Goal: Transaction & Acquisition: Purchase product/service

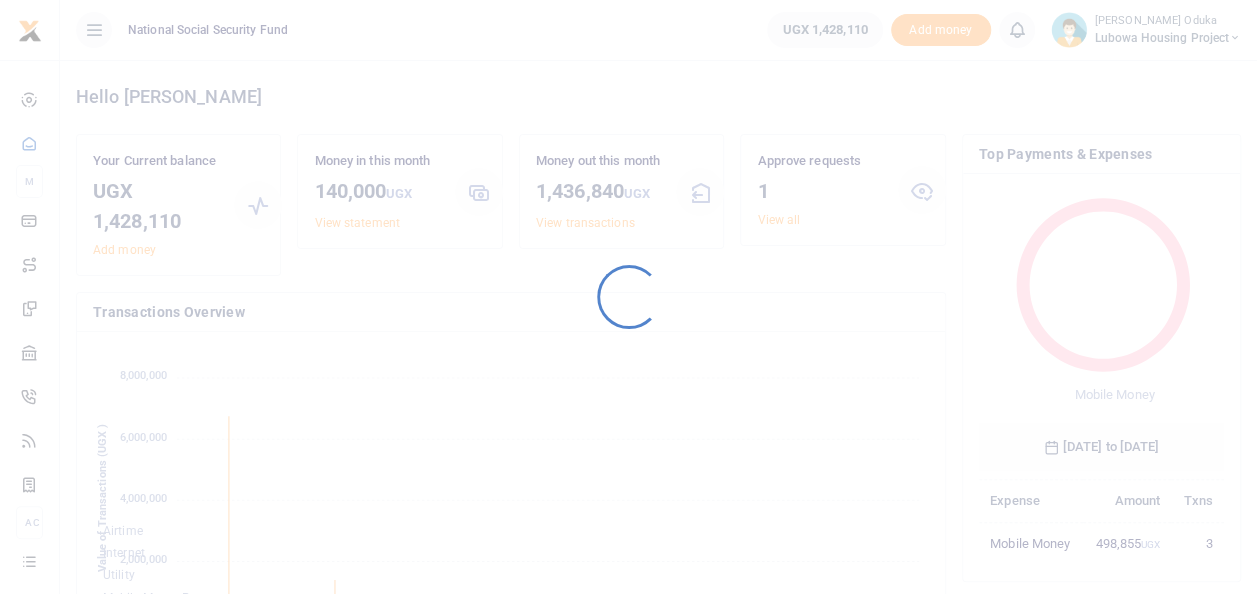
scroll to position [265, 230]
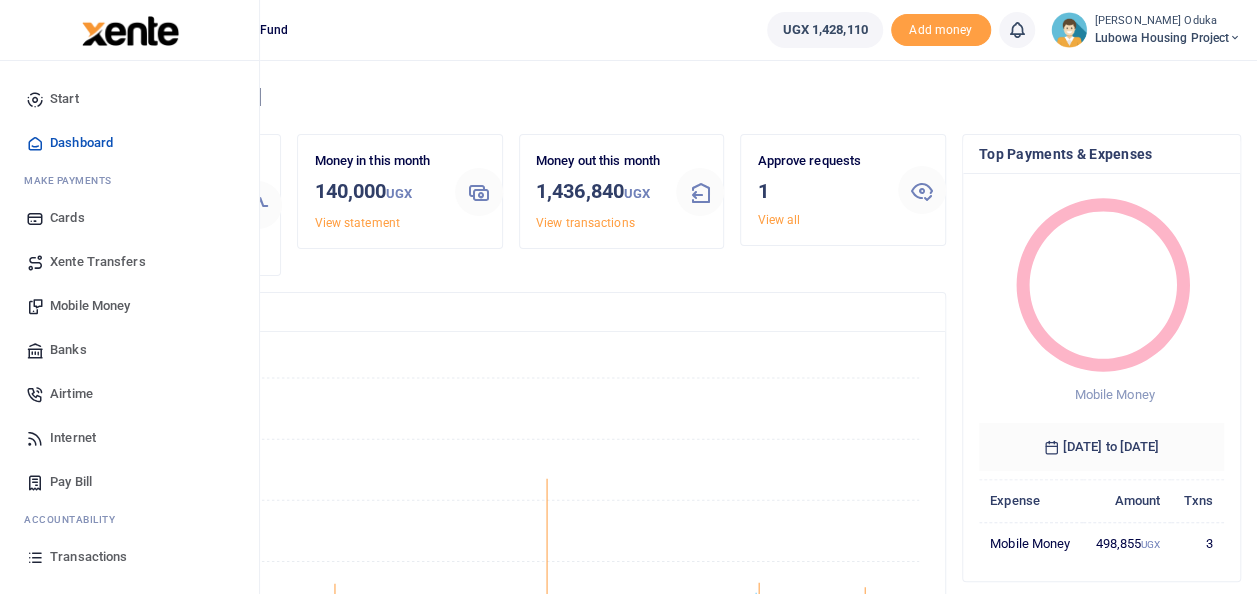
click at [106, 296] on span "Mobile Money" at bounding box center [90, 306] width 80 height 20
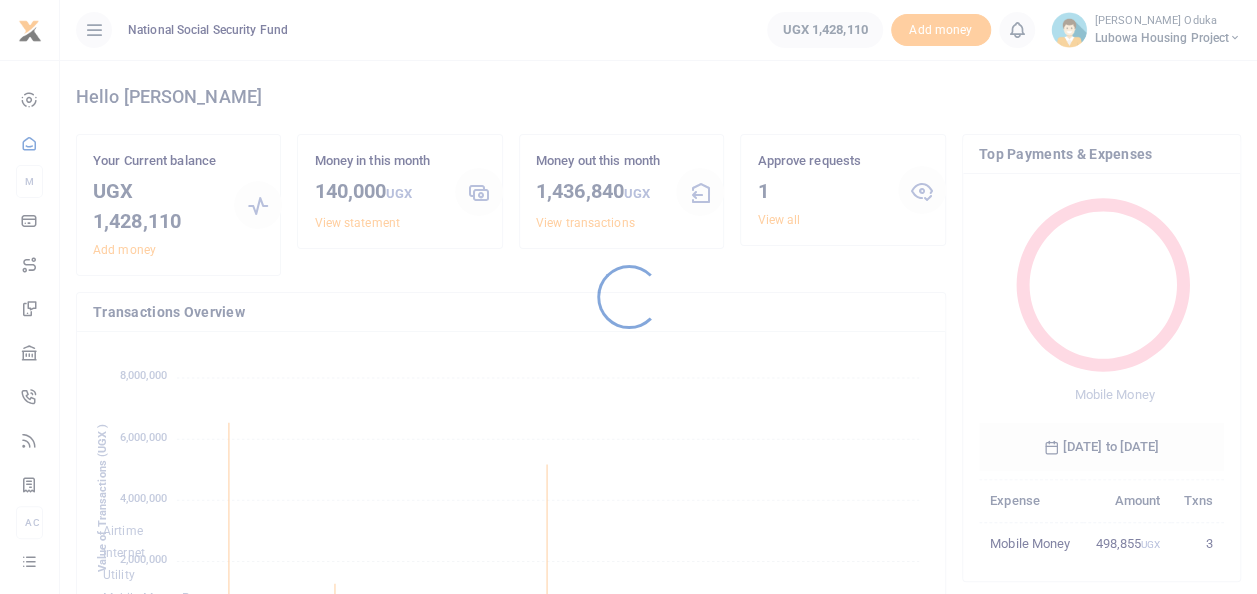
scroll to position [265, 230]
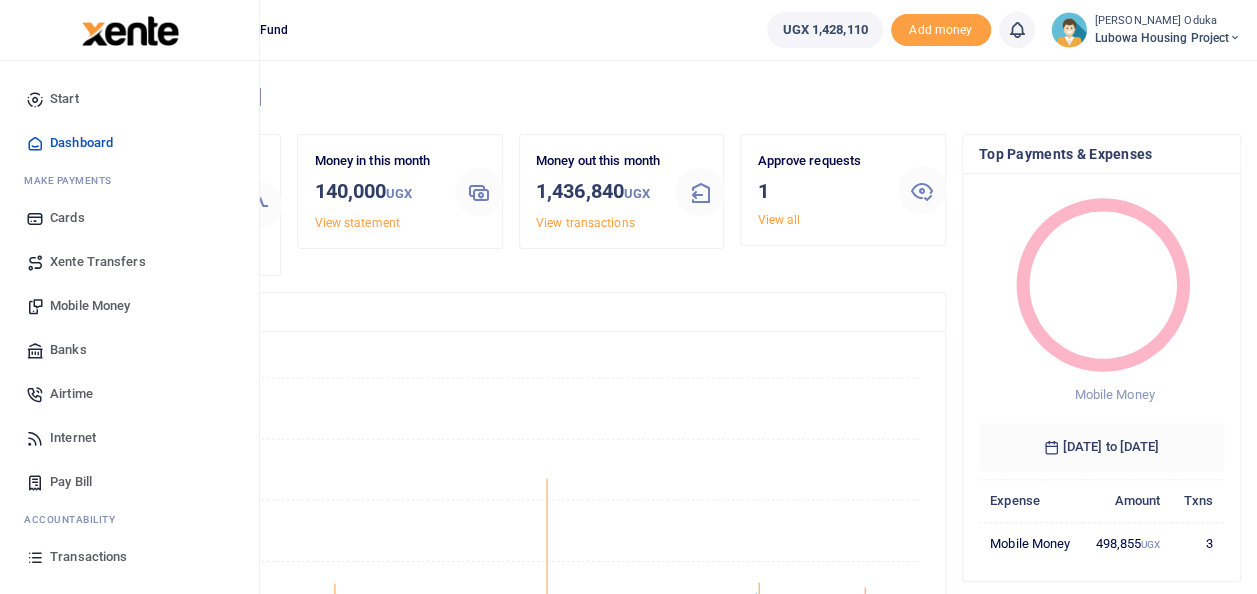
click at [94, 310] on span "Mobile Money" at bounding box center [90, 306] width 80 height 20
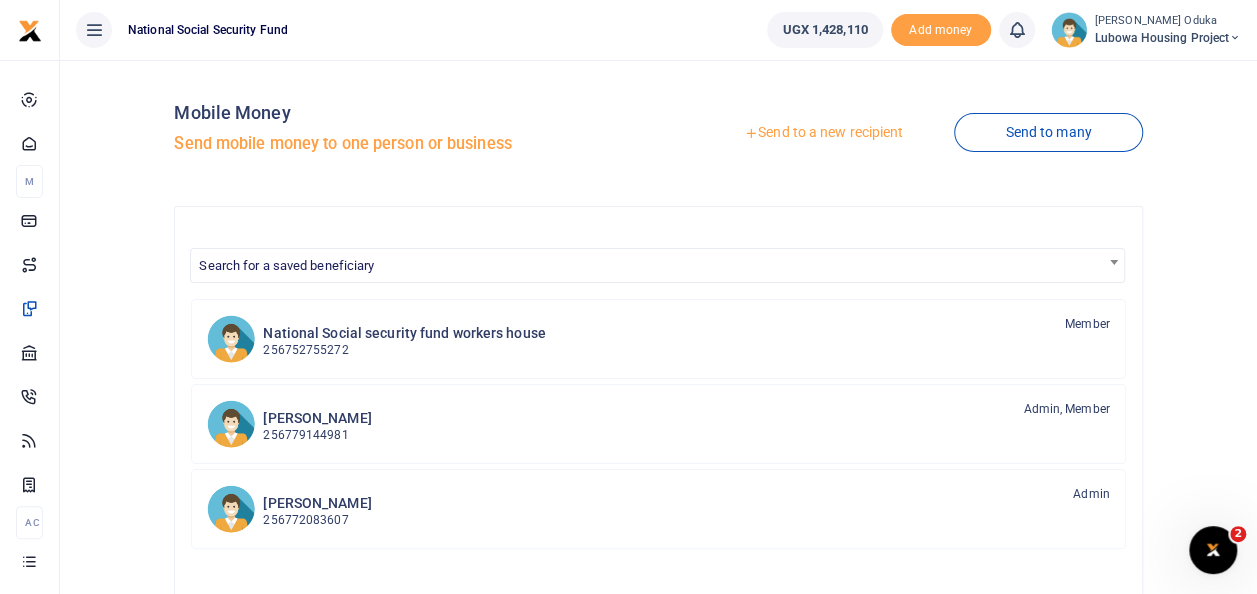
click at [800, 135] on link "Send to a new recipient" at bounding box center [823, 133] width 261 height 36
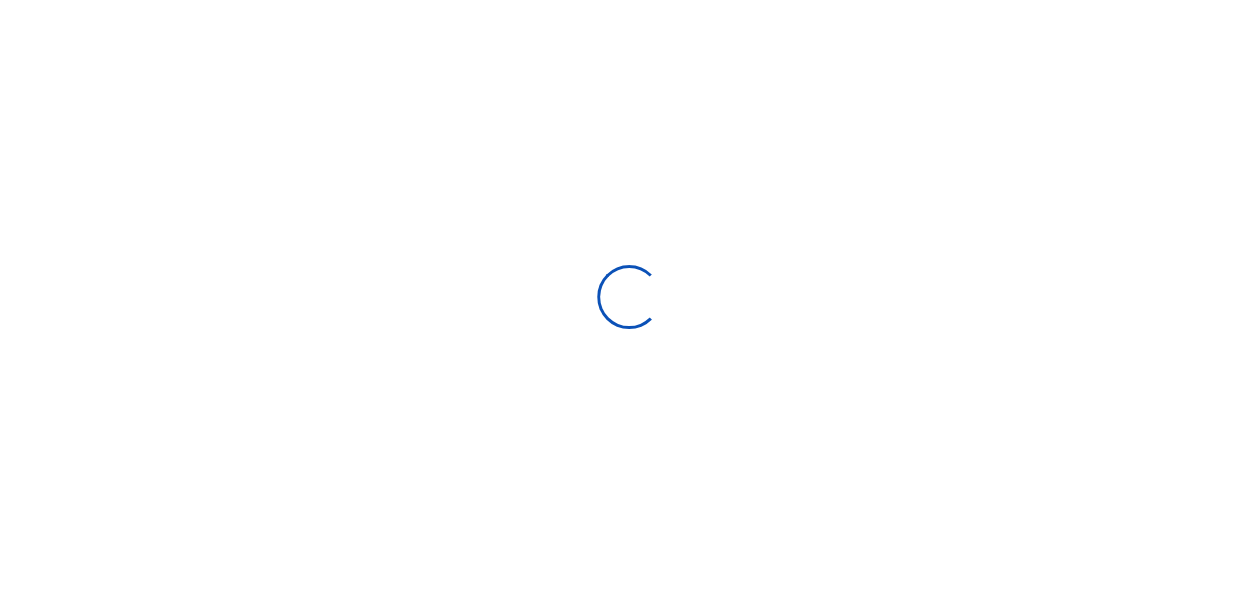
select select "Loading bundles"
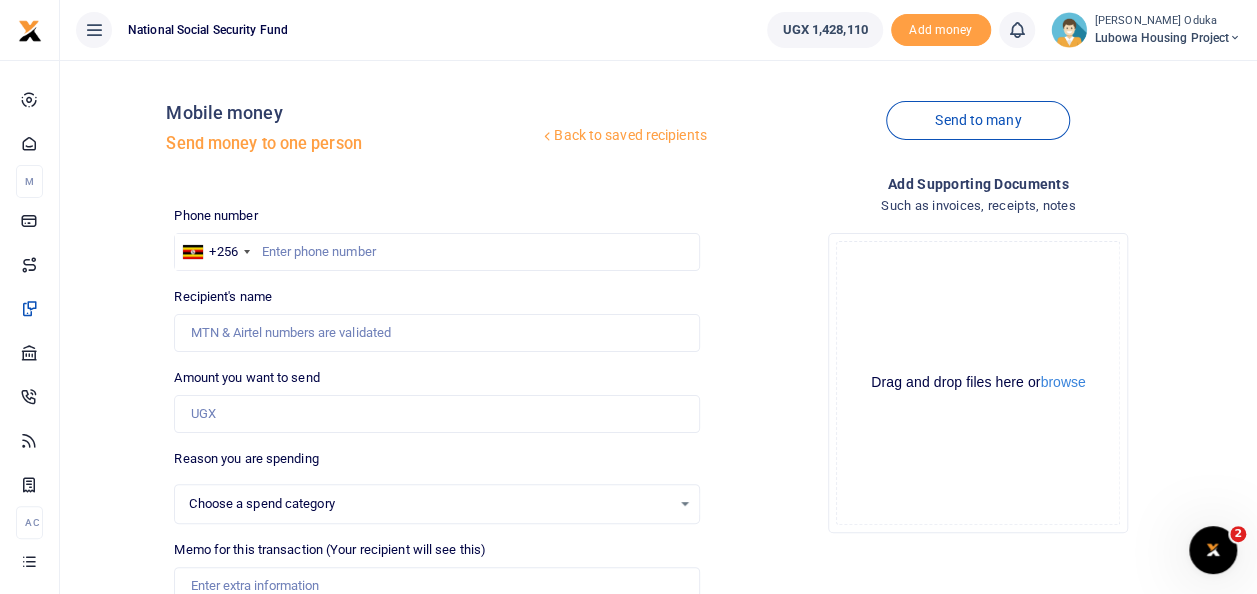
select select
click at [278, 256] on input "text" at bounding box center [436, 252] width 525 height 38
type input "0759888153"
click at [253, 414] on input "Amount you want to send" at bounding box center [436, 414] width 525 height 38
type input "80,000"
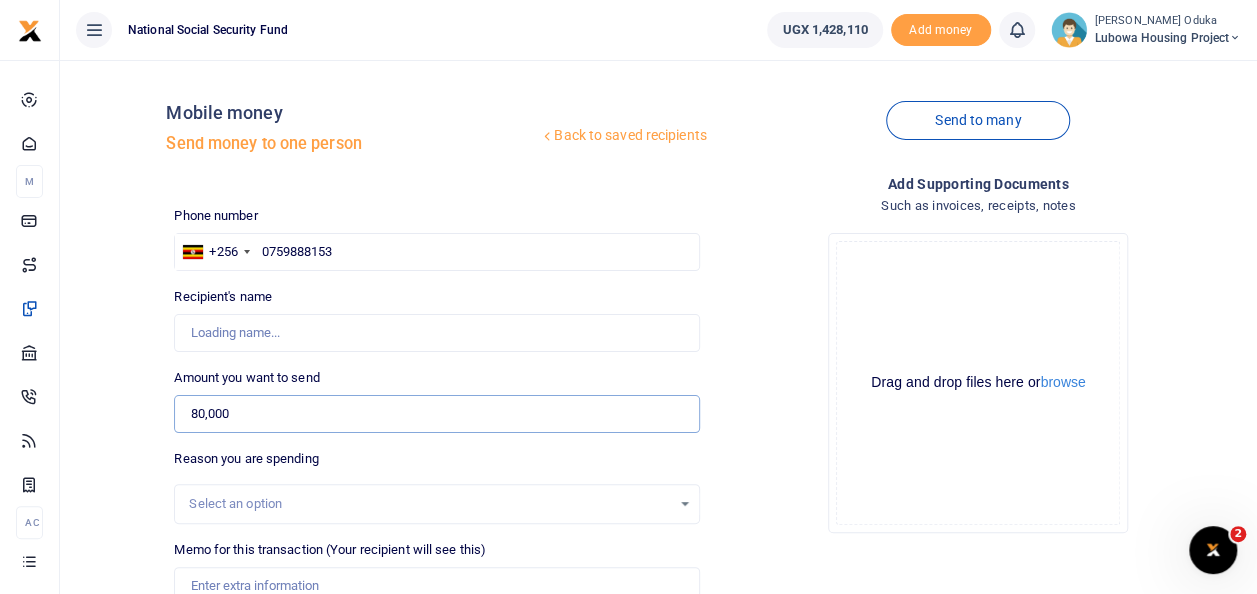
type input "Saviour Ofoyrwoth"
type input "80,000"
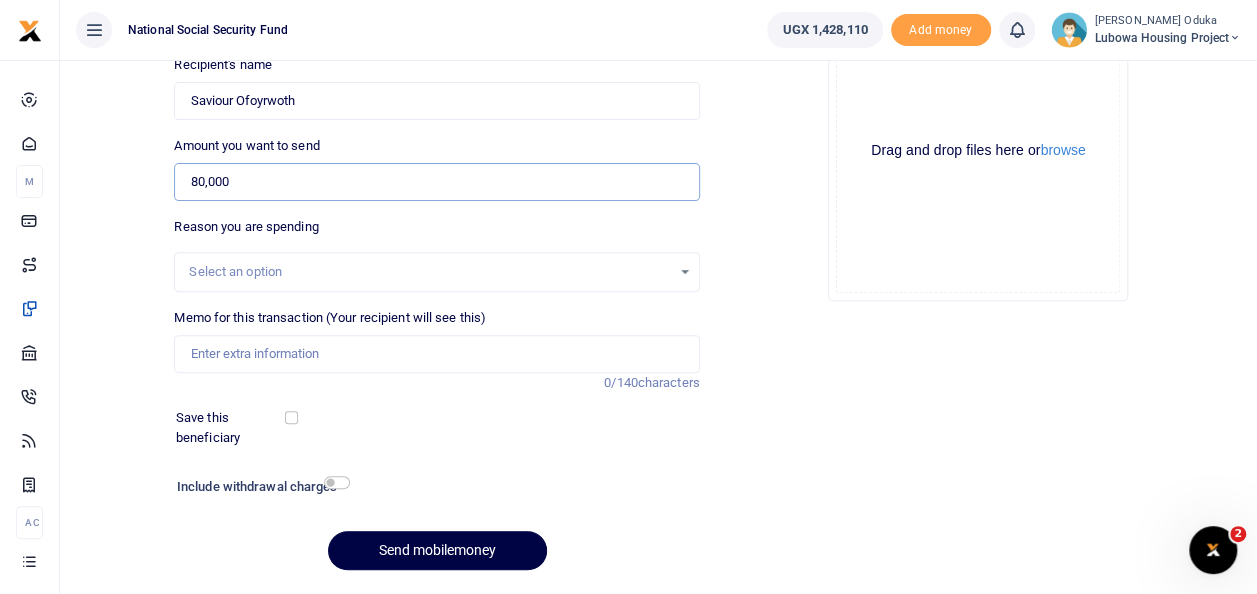
scroll to position [236, 0]
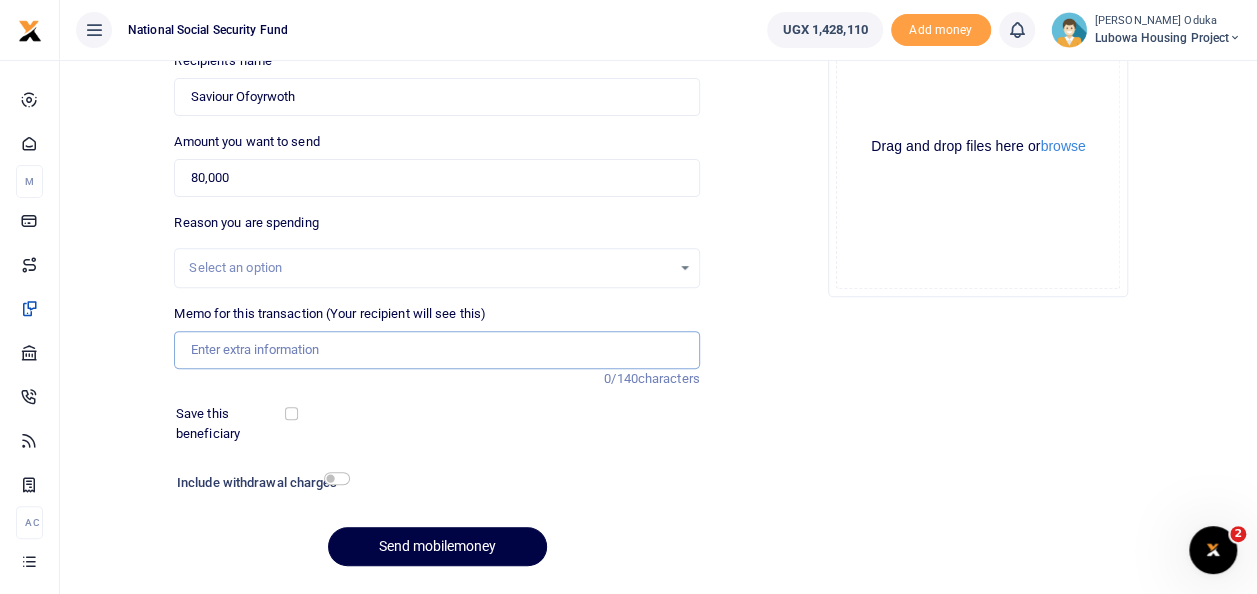
click at [271, 356] on input "Memo for this transaction (Your recipient will see this)" at bounding box center [436, 350] width 525 height 38
type input "Unblocking sewer drain in [GEOGRAPHIC_DATA] 1"
click at [344, 476] on input "checkbox" at bounding box center [337, 478] width 26 height 13
checkbox input "true"
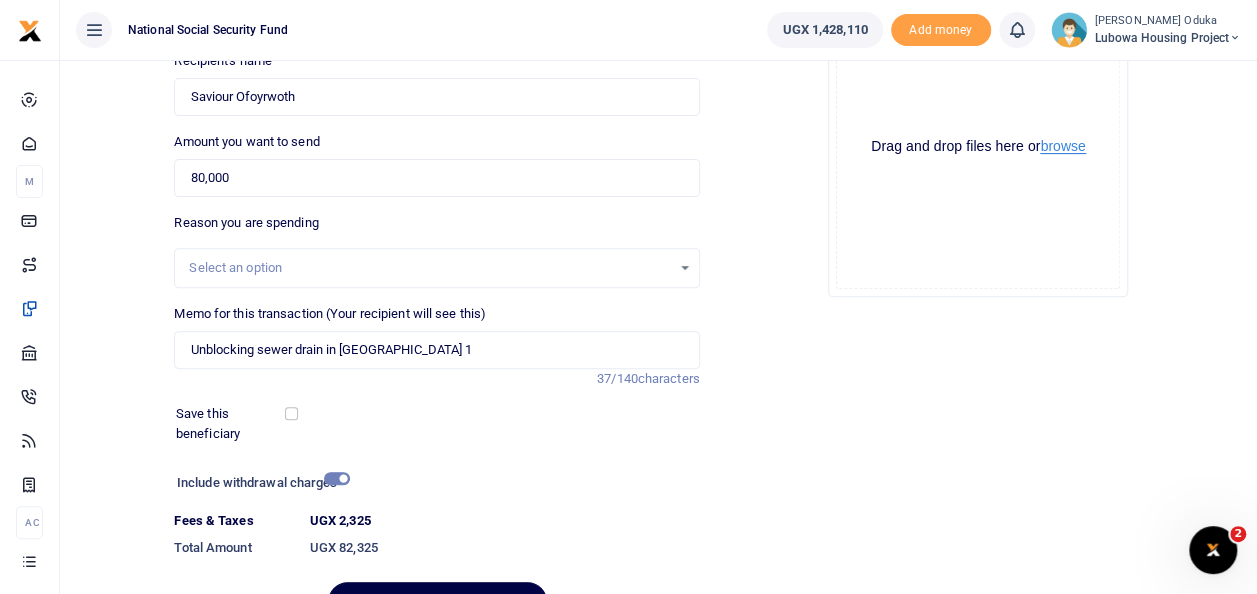
click at [1068, 145] on button "browse" at bounding box center [1062, 146] width 45 height 15
click at [1060, 147] on button "browse" at bounding box center [1062, 146] width 45 height 15
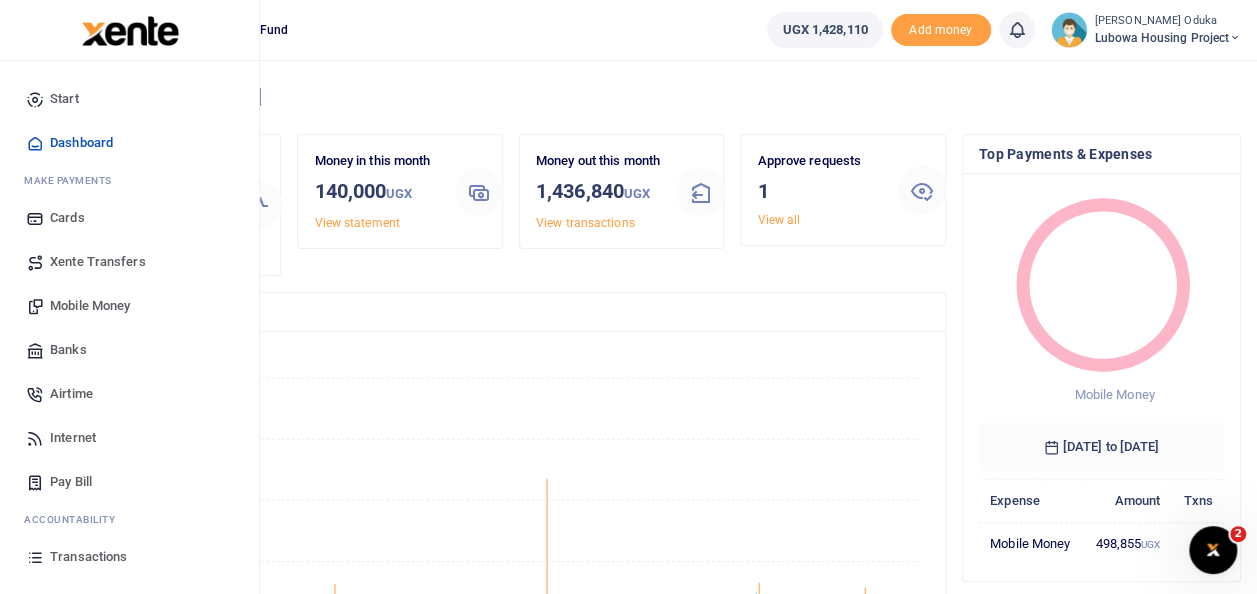
click at [102, 306] on span "Mobile Money" at bounding box center [90, 306] width 80 height 20
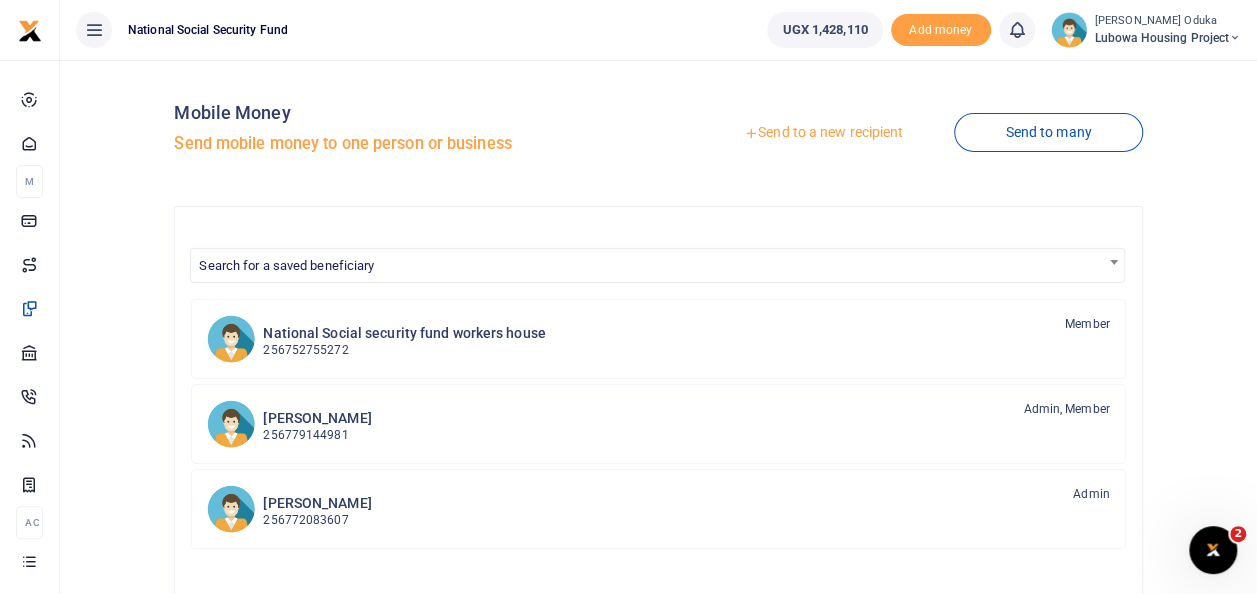
click at [786, 131] on link "Send to a new recipient" at bounding box center [823, 133] width 261 height 36
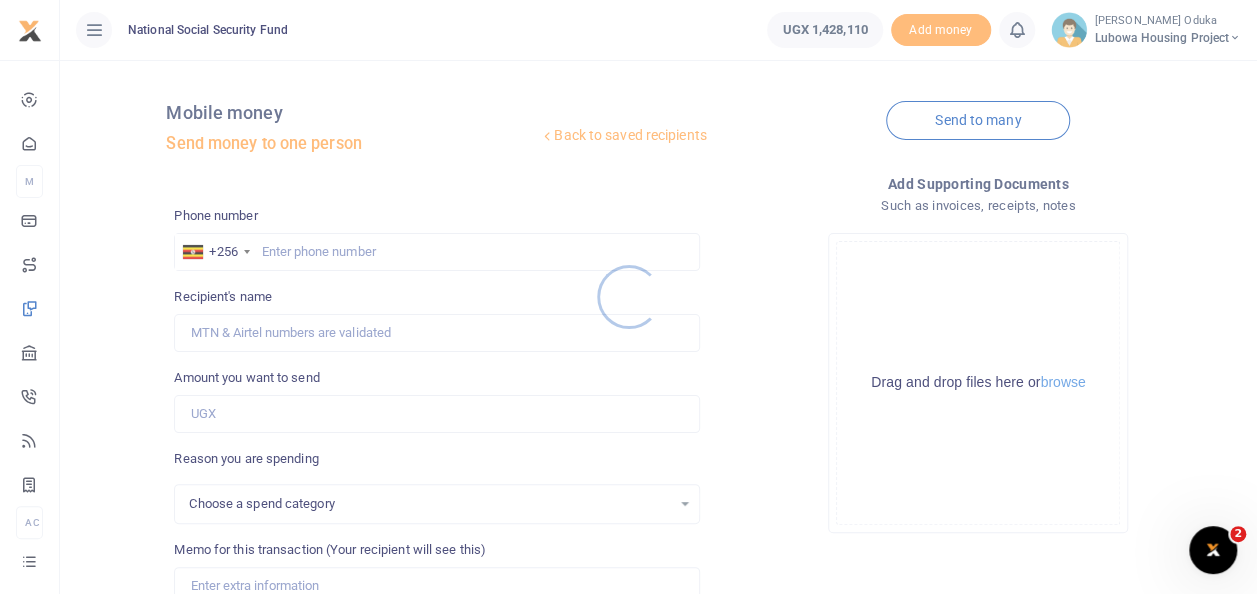
select select
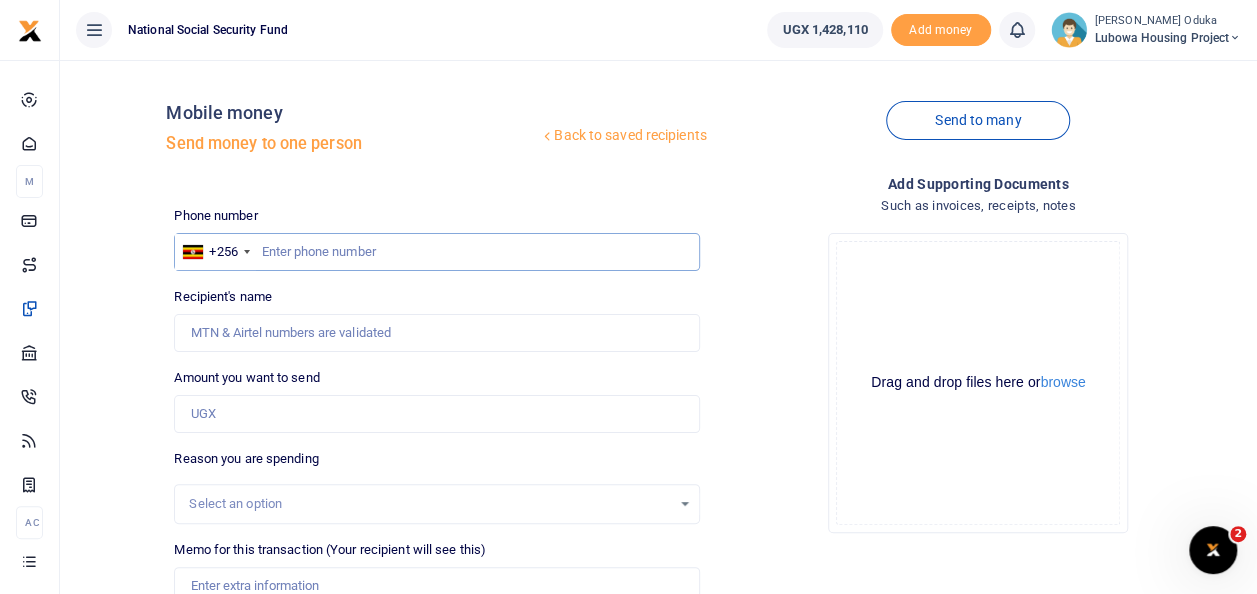
click at [316, 255] on input "text" at bounding box center [436, 252] width 525 height 38
type input "0759888153"
click at [248, 428] on input "Amount you want to send" at bounding box center [436, 414] width 525 height 38
type input "Saviour Ofoyrwoth"
type input "80,000"
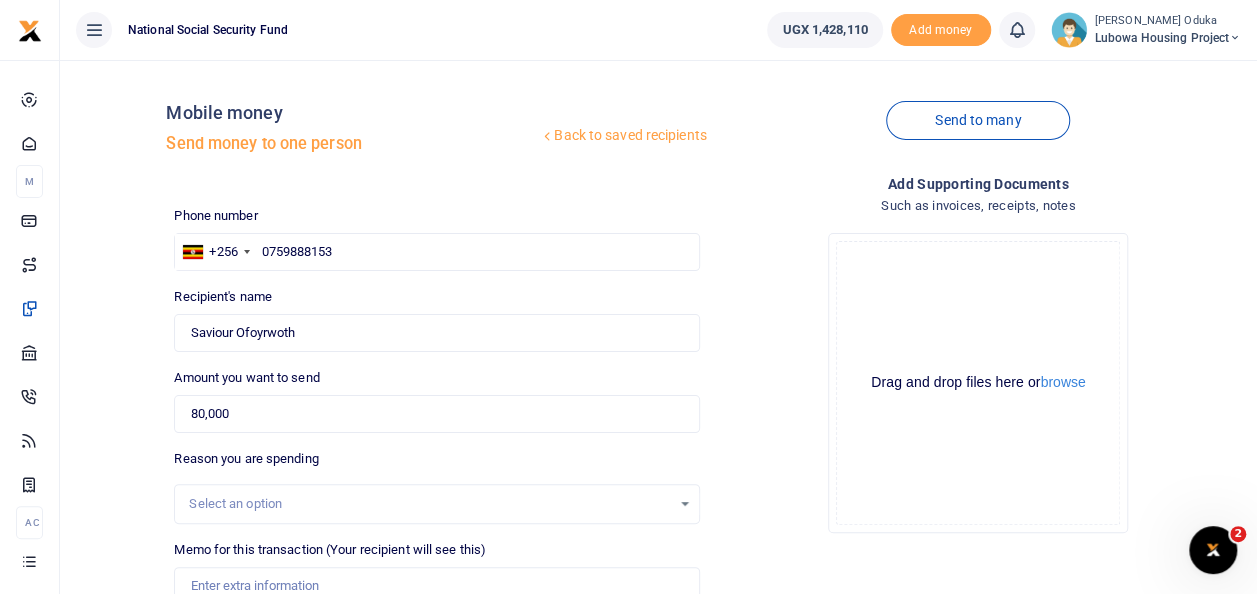
type input "Unblocking sewer drain in [GEOGRAPHIC_DATA] 1"
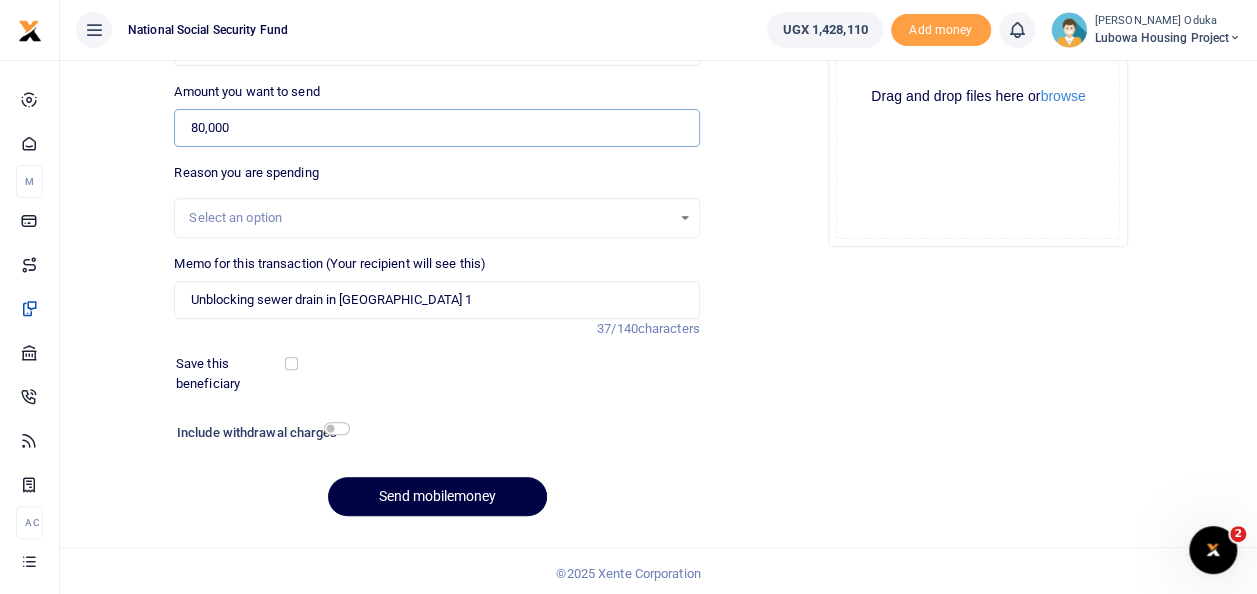
scroll to position [290, 0]
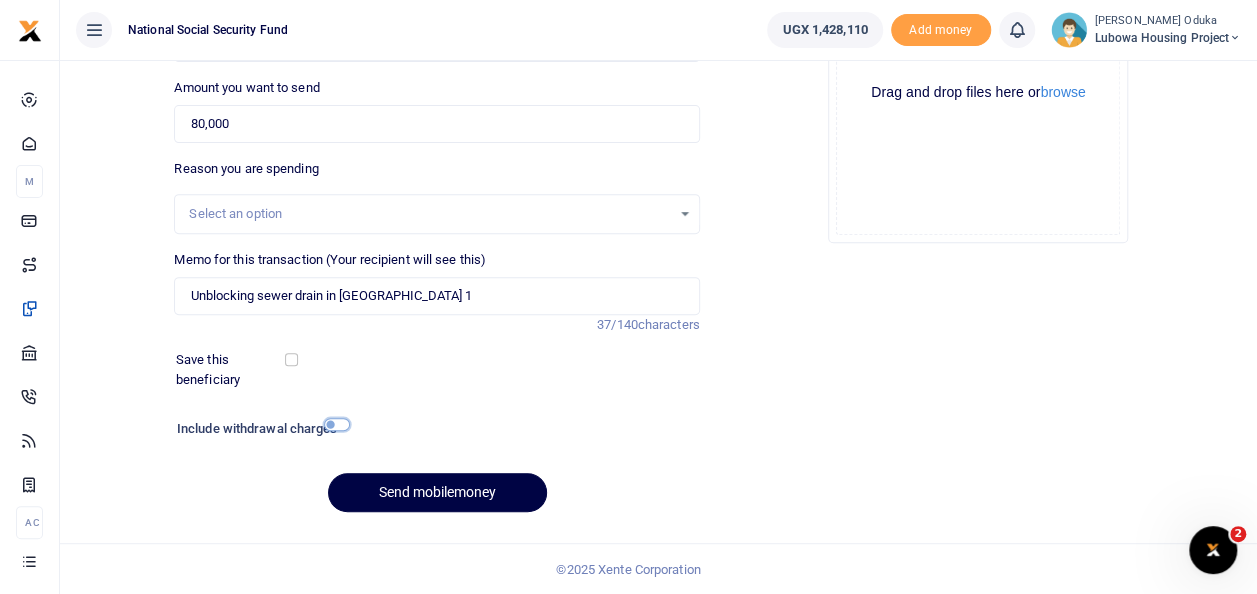
click at [340, 426] on input "checkbox" at bounding box center [337, 424] width 26 height 13
checkbox input "true"
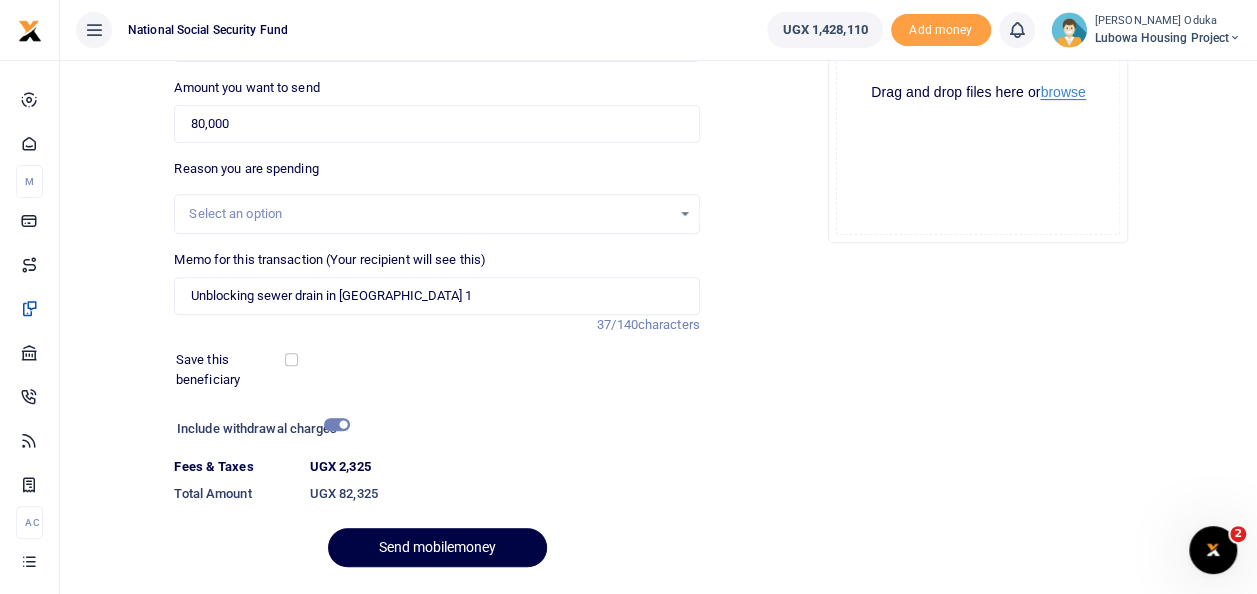
click at [1052, 94] on button "browse" at bounding box center [1062, 92] width 45 height 15
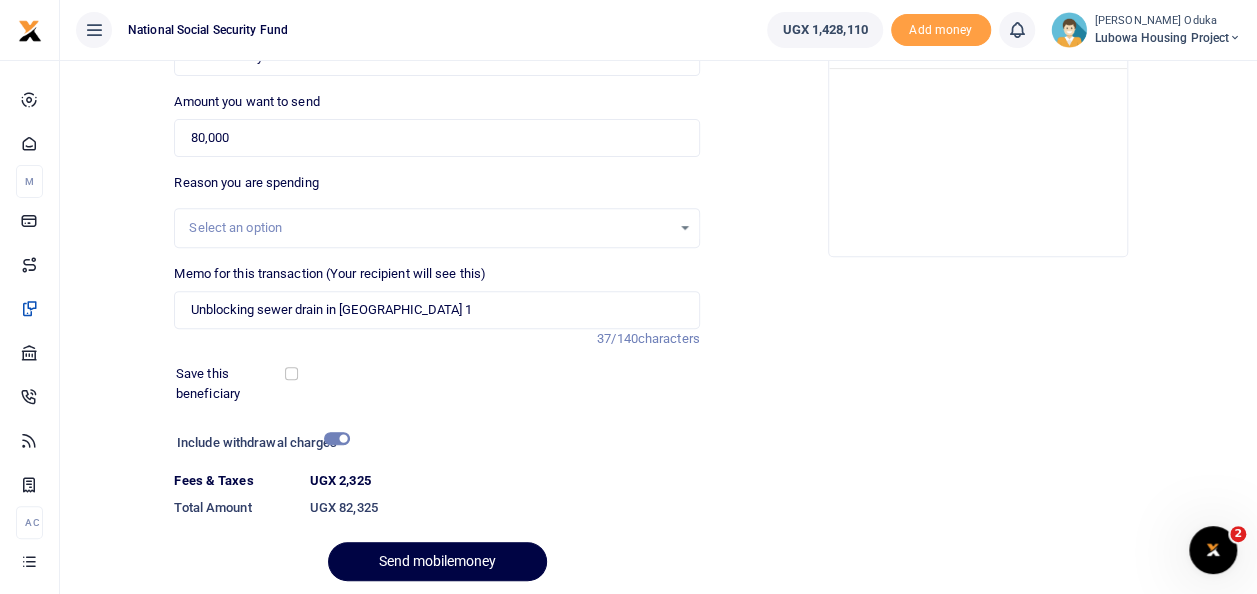
scroll to position [345, 0]
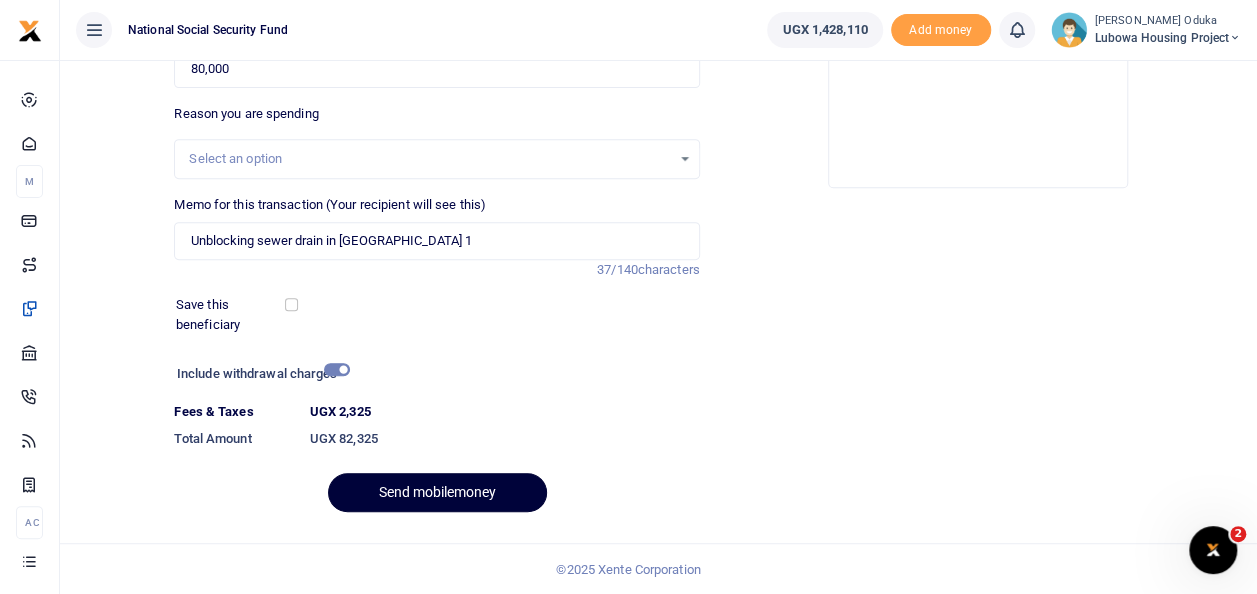
click at [429, 486] on button "Send mobilemoney" at bounding box center [437, 492] width 219 height 39
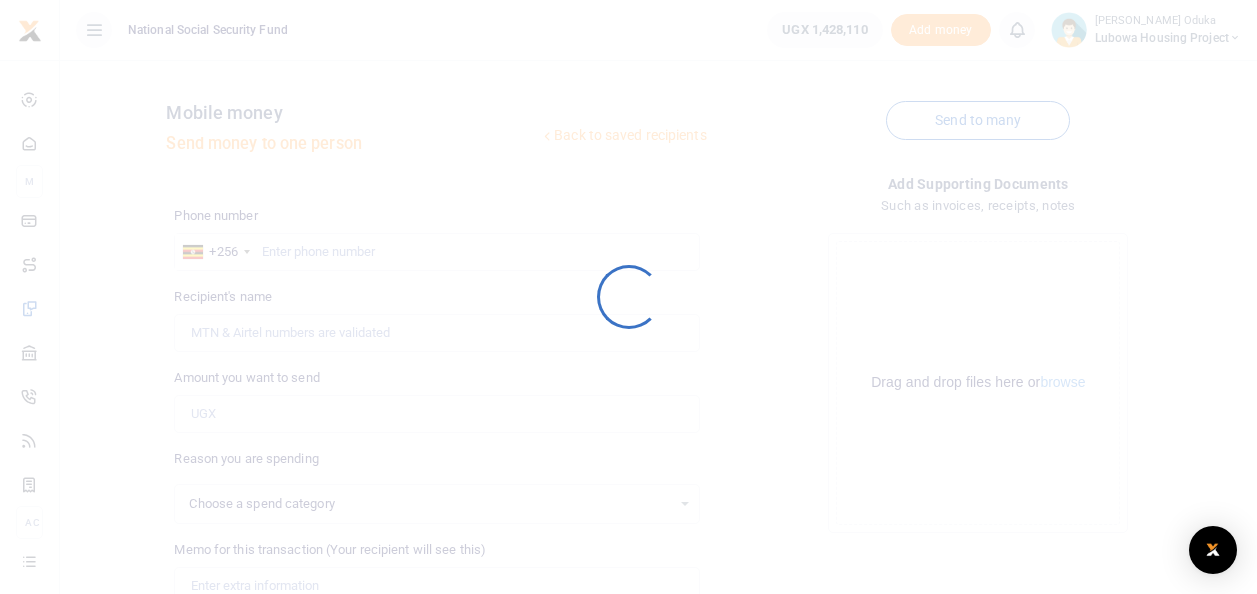
scroll to position [290, 0]
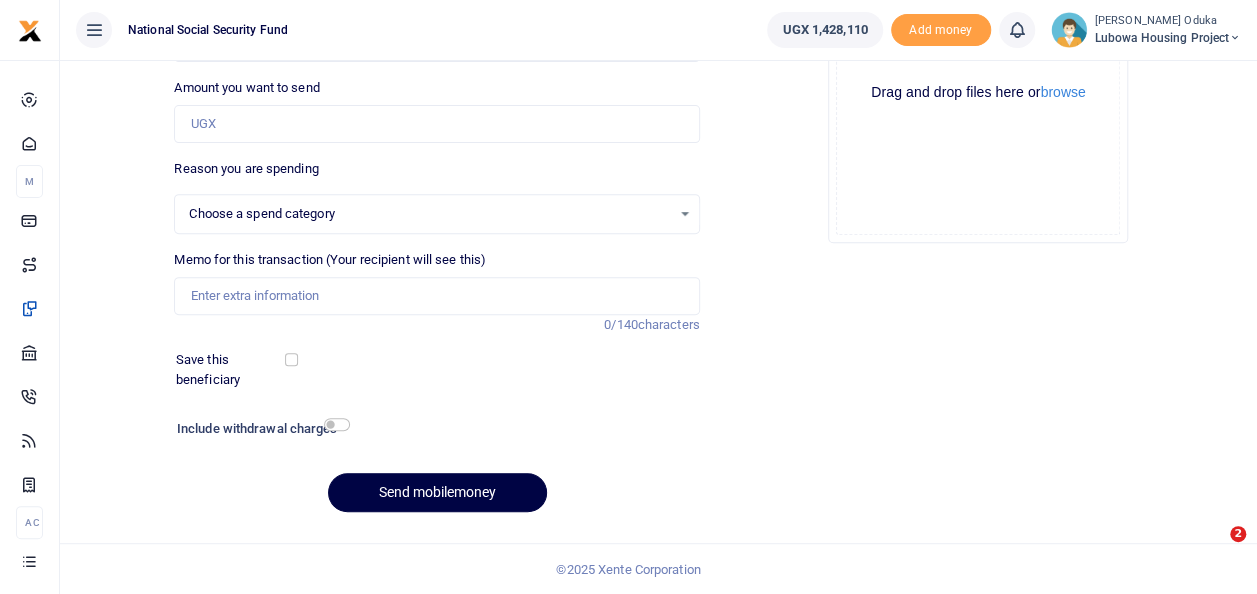
select select
